Goal: Use online tool/utility: Use online tool/utility

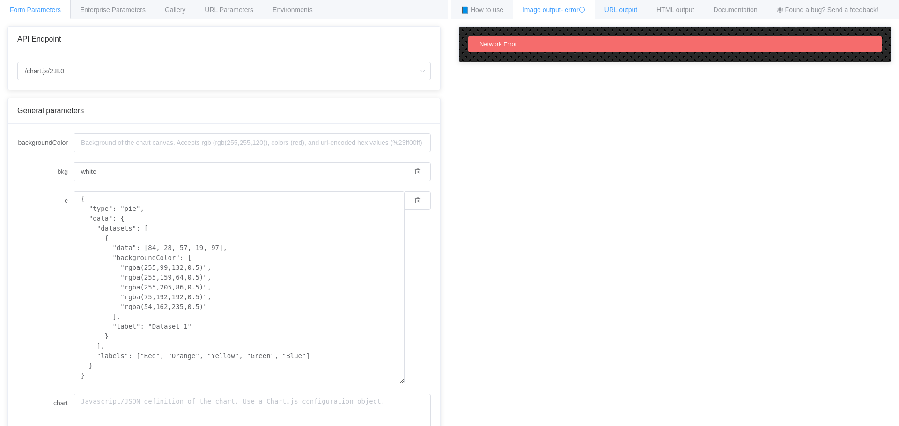
click at [635, 6] on div "URL output" at bounding box center [620, 9] width 52 height 19
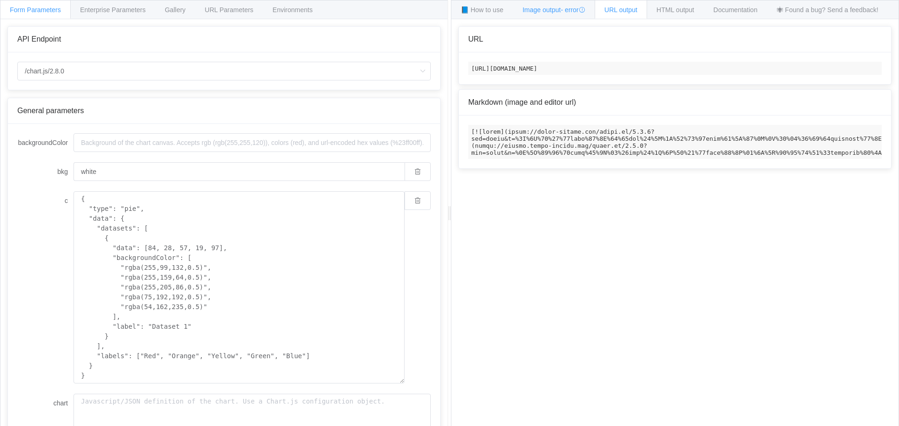
click at [552, 11] on span "Image output - error" at bounding box center [553, 9] width 63 height 7
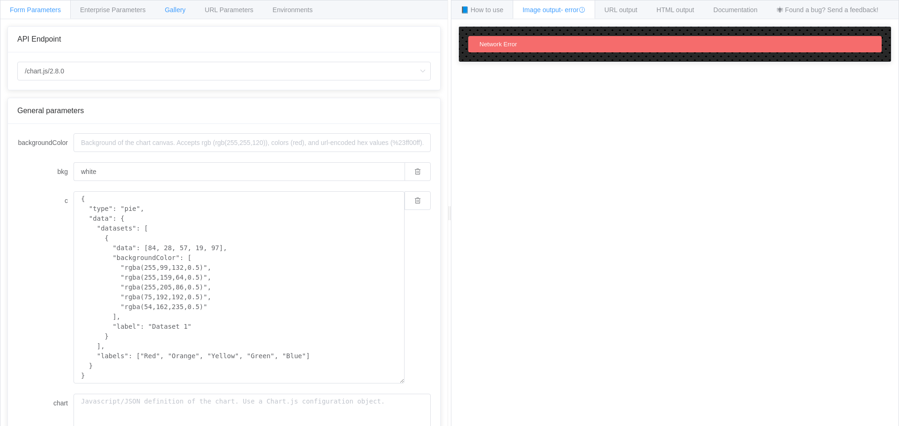
click at [184, 7] on span "Gallery" at bounding box center [175, 9] width 21 height 7
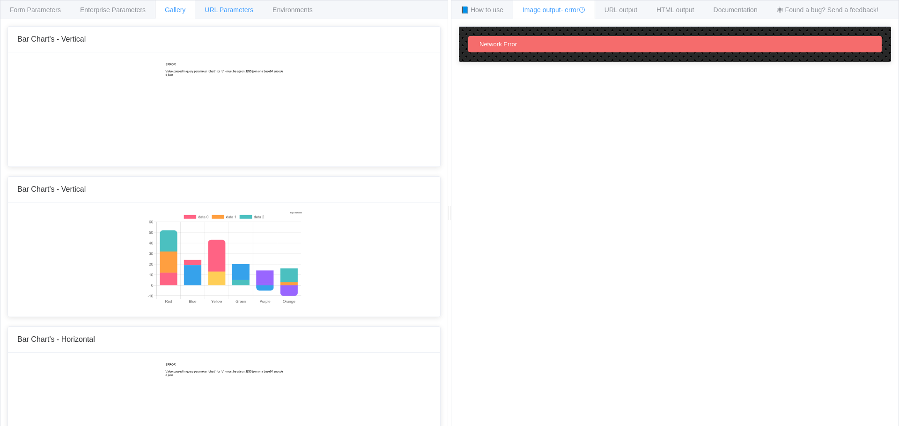
click at [234, 8] on span "URL Parameters" at bounding box center [229, 9] width 49 height 7
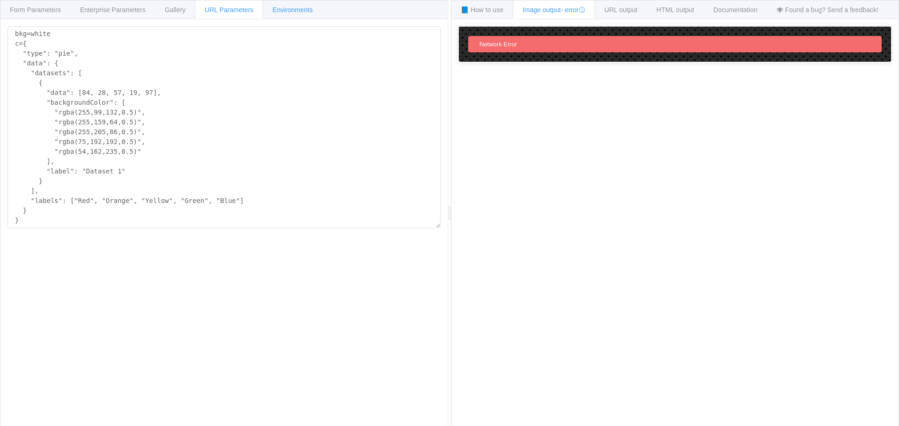
click at [303, 9] on span "Environments" at bounding box center [292, 9] width 40 height 7
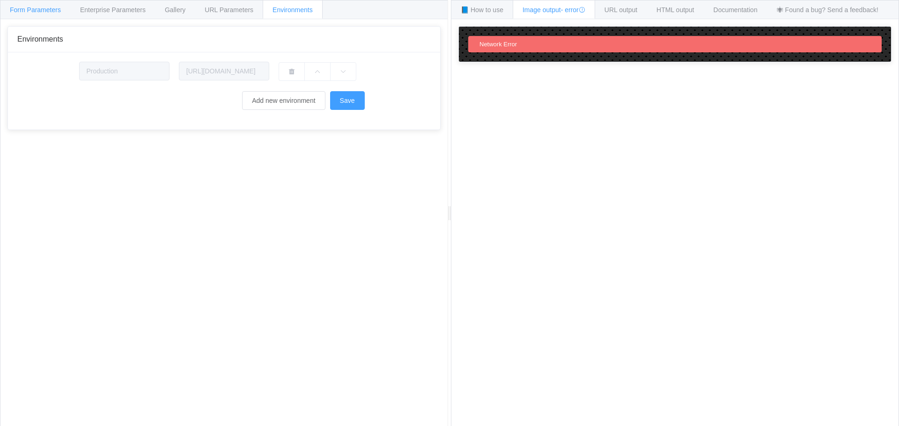
click at [52, 11] on span "Form Parameters" at bounding box center [35, 9] width 51 height 7
